Goal: Task Accomplishment & Management: Manage account settings

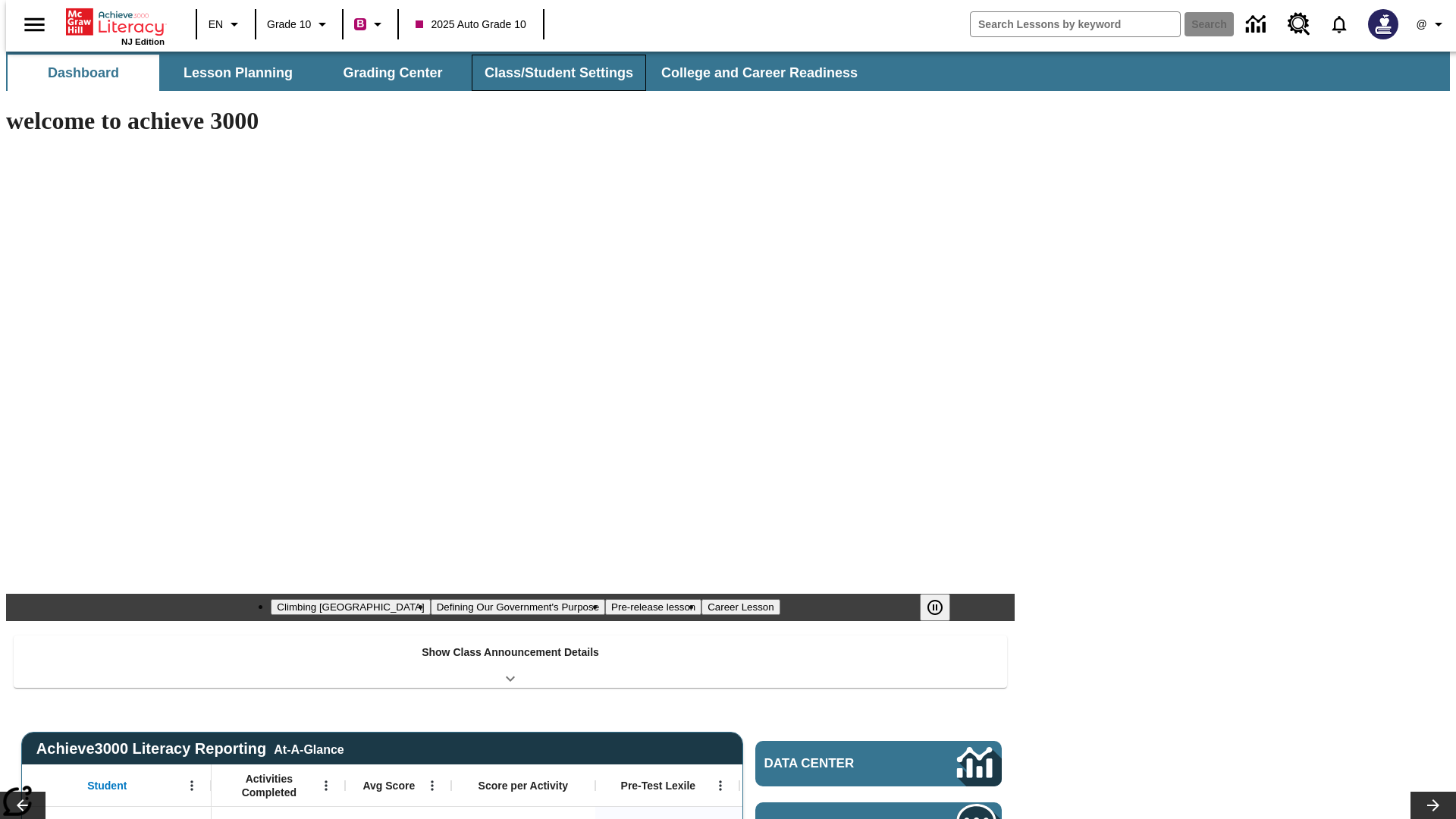
click at [550, 73] on button "Class/Student Settings" at bounding box center [559, 73] width 174 height 36
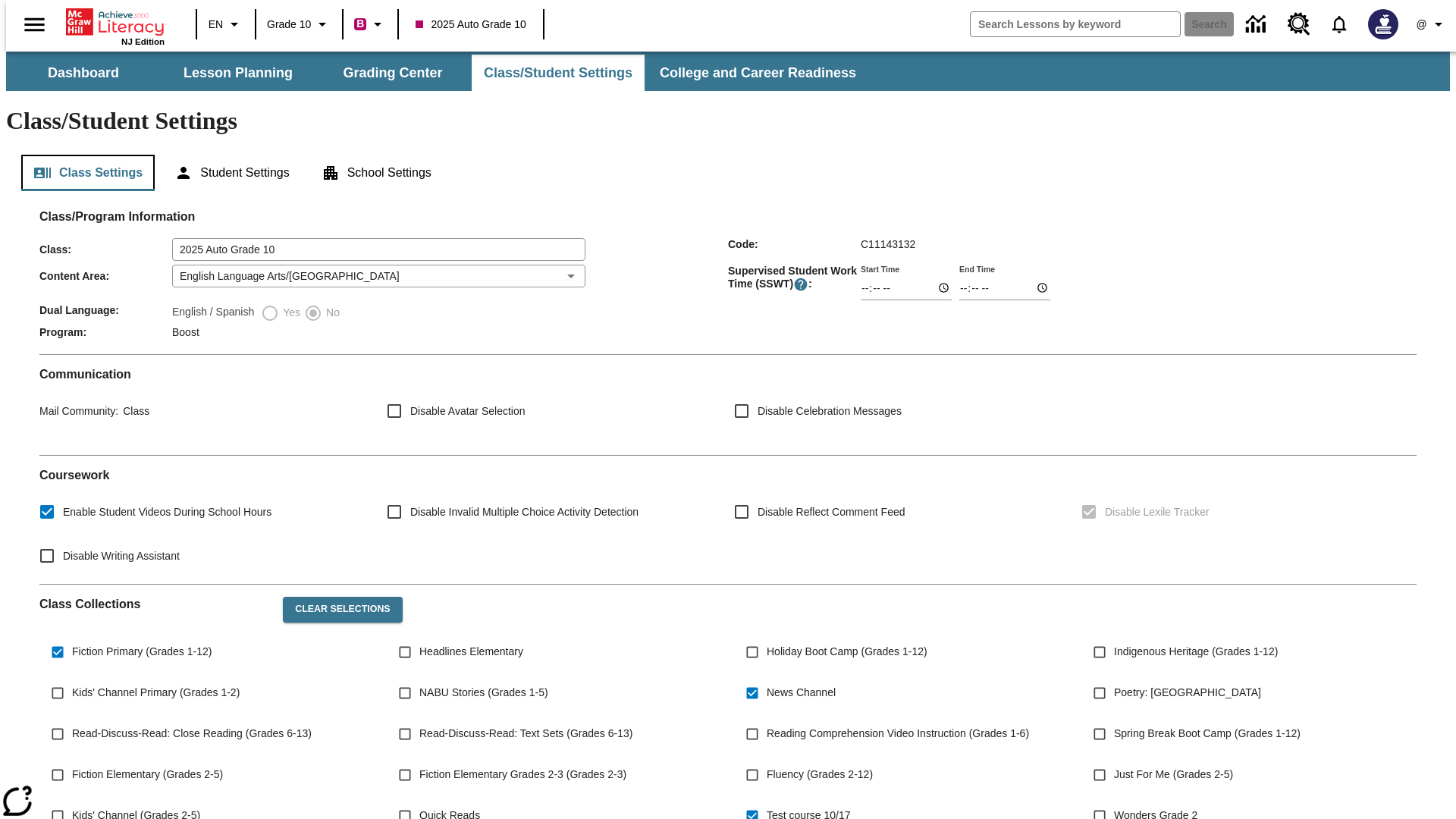
click at [82, 155] on button "Class Settings" at bounding box center [88, 173] width 134 height 36
click at [335, 597] on button "Clear Selections" at bounding box center [342, 609] width 119 height 26
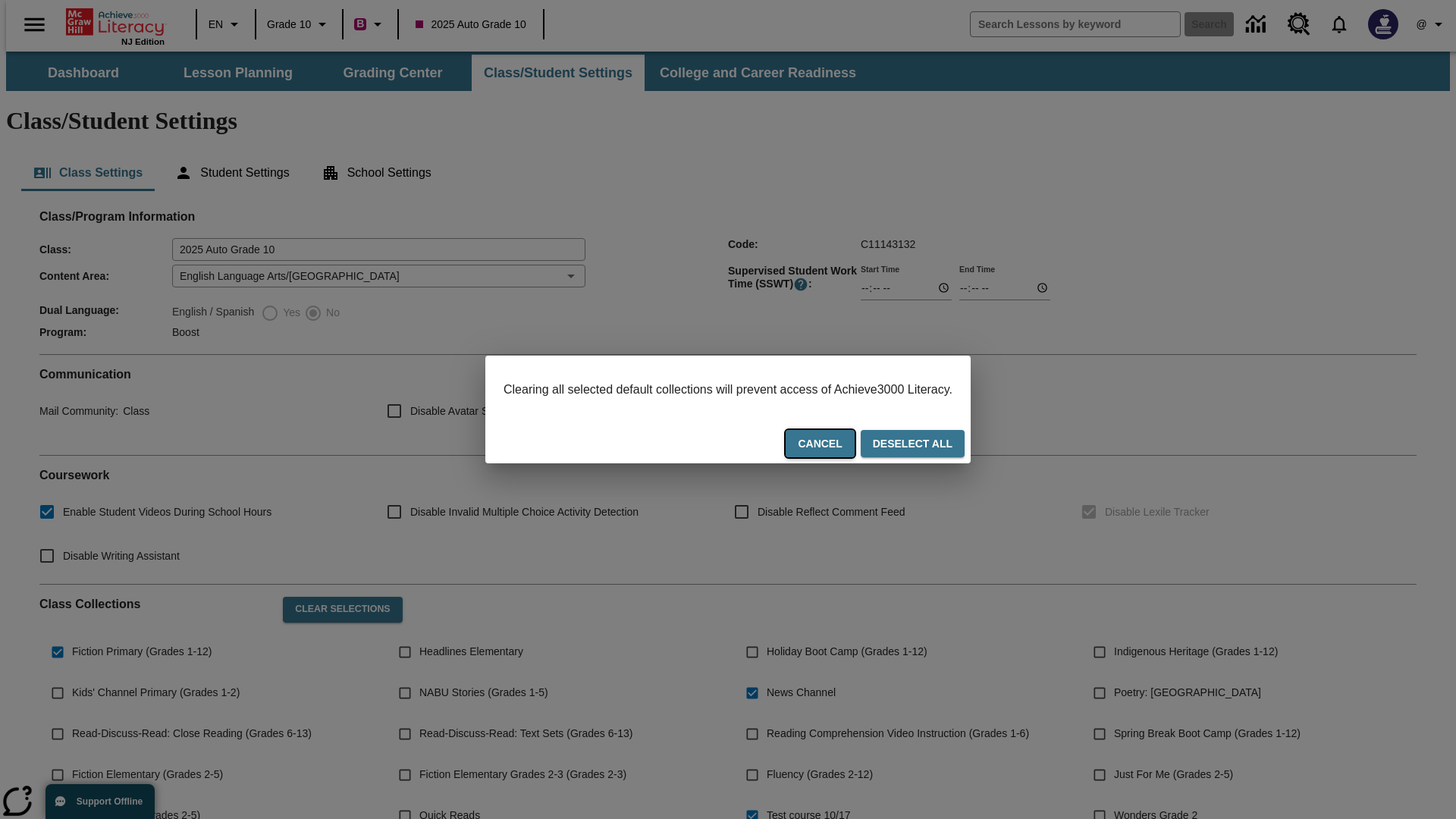
click at [839, 445] on button "Cancel" at bounding box center [820, 444] width 69 height 28
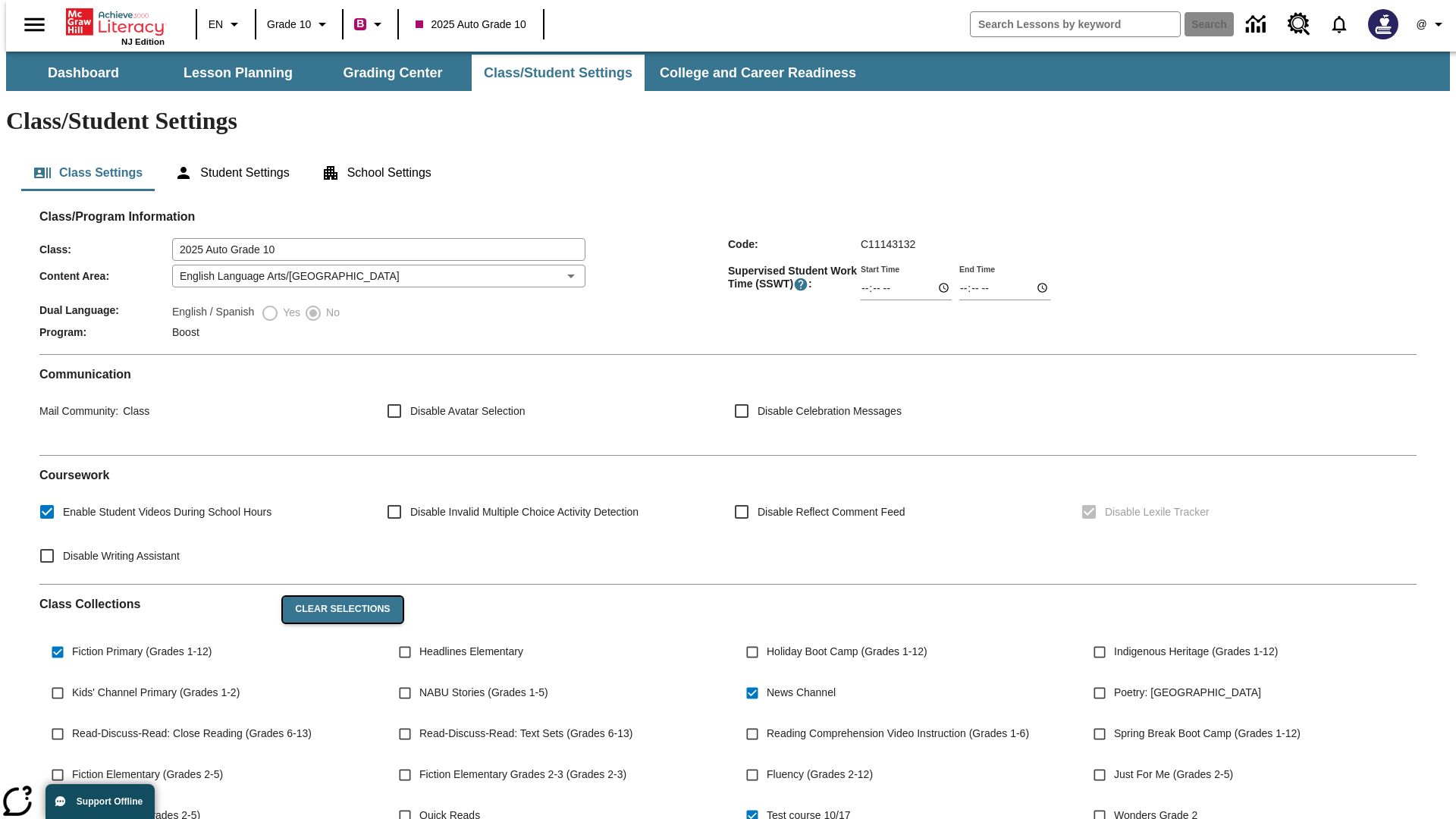
click at [335, 597] on button "Clear Selections" at bounding box center [342, 609] width 119 height 26
